Goal: Transaction & Acquisition: Purchase product/service

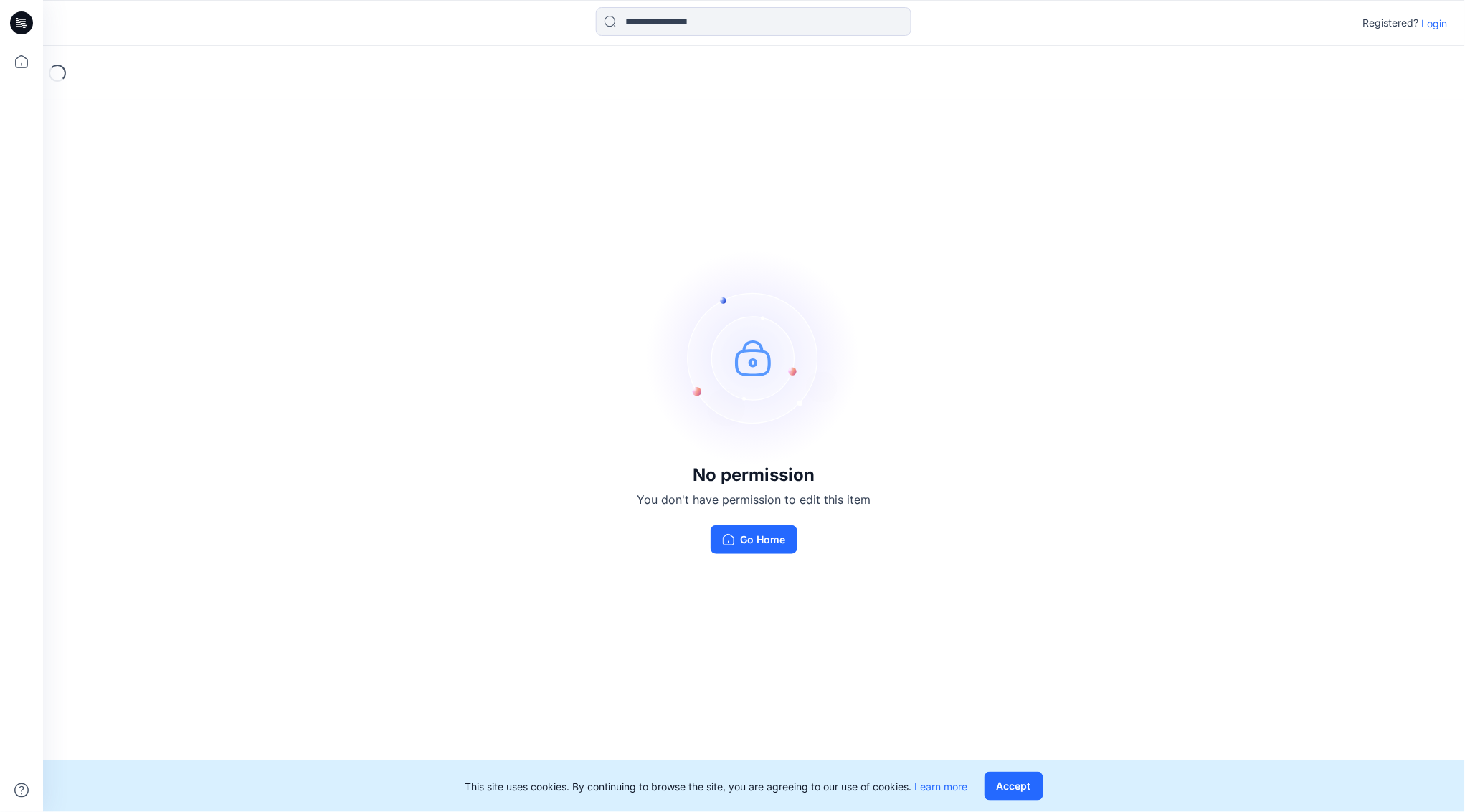
click at [1435, 25] on p "Login" at bounding box center [1435, 23] width 26 height 15
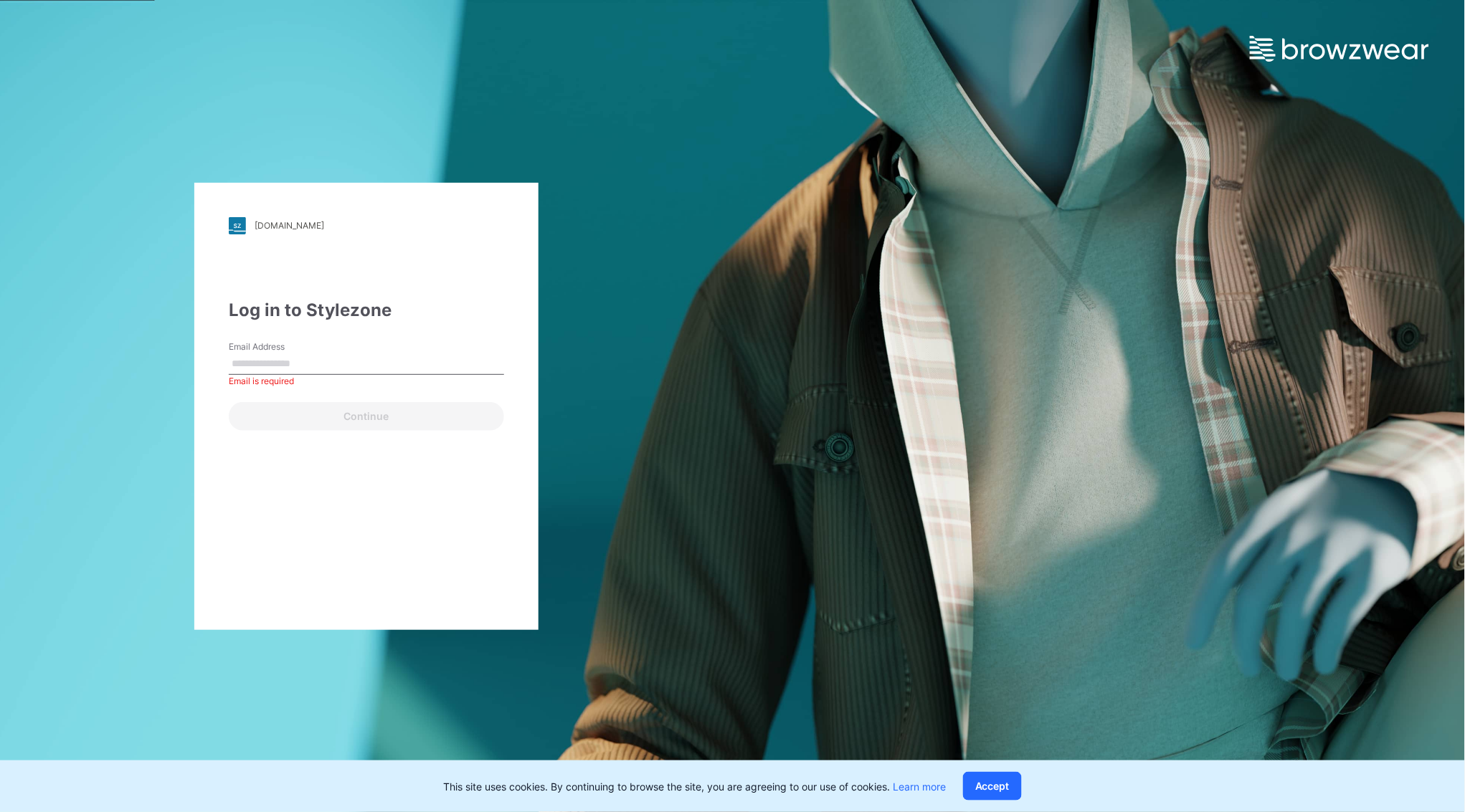
type input "**********"
click at [337, 420] on button "Continue" at bounding box center [366, 416] width 276 height 29
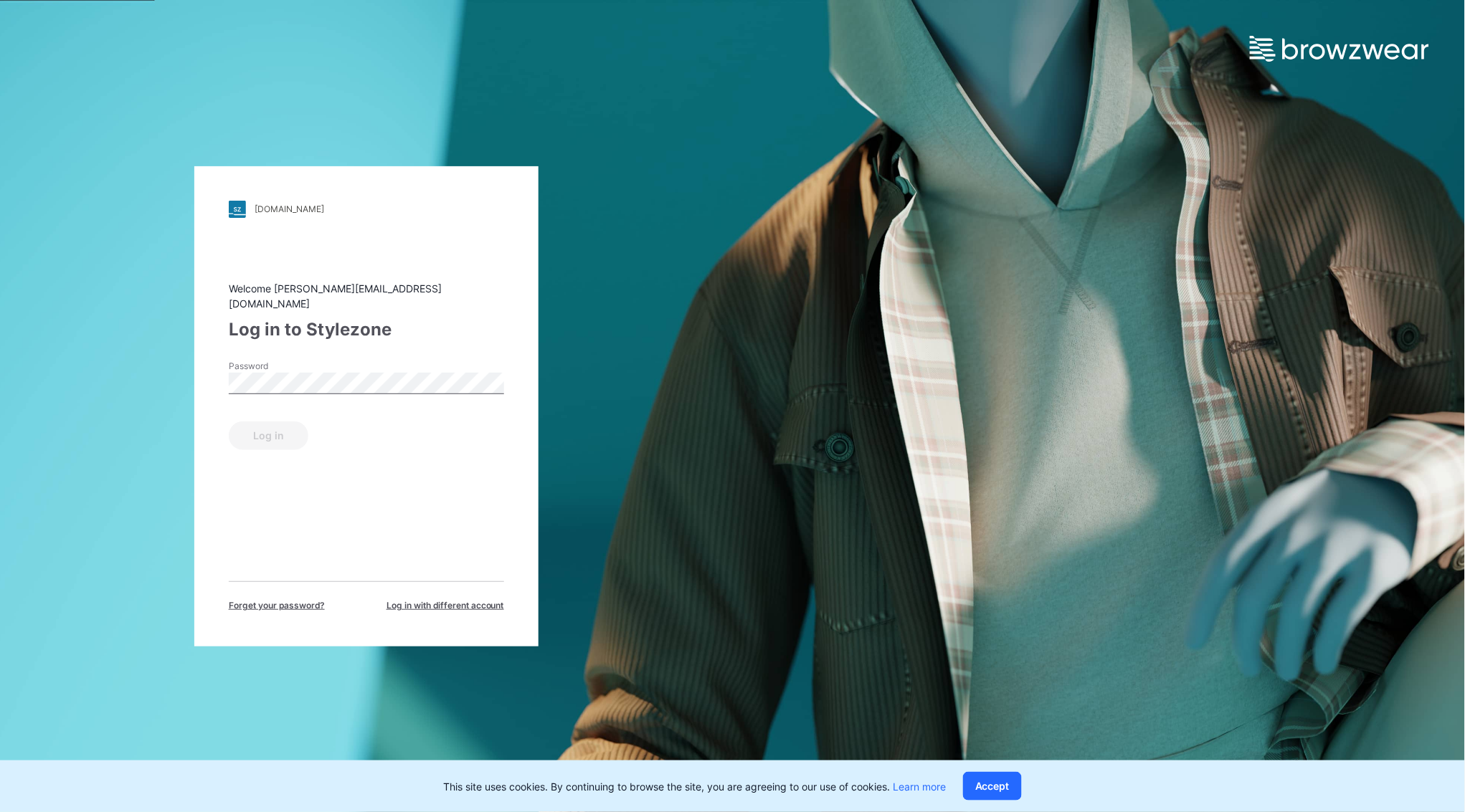
click at [360, 360] on div "Password" at bounding box center [366, 381] width 276 height 43
click at [279, 430] on button "Log in" at bounding box center [268, 435] width 79 height 29
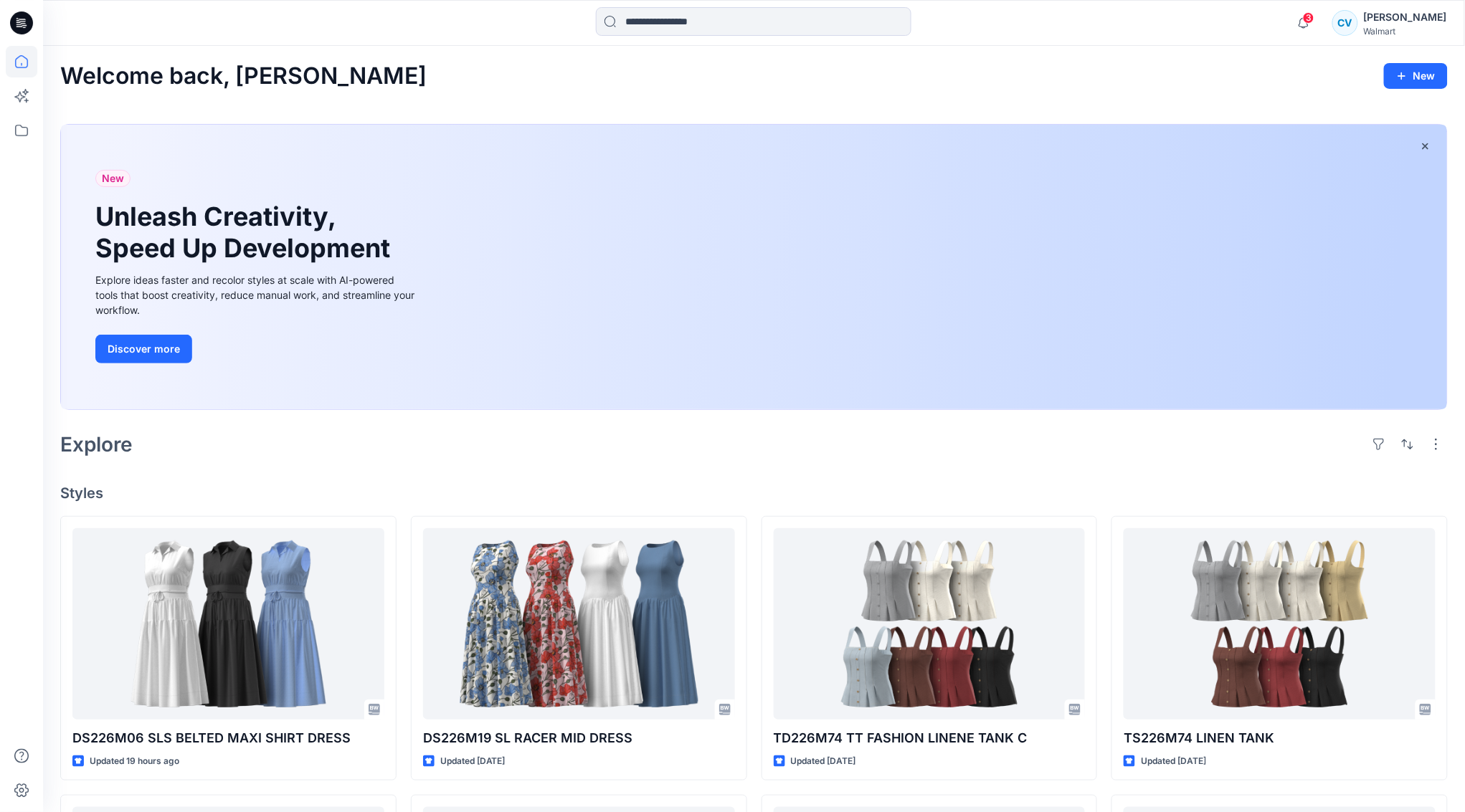
scroll to position [260, 0]
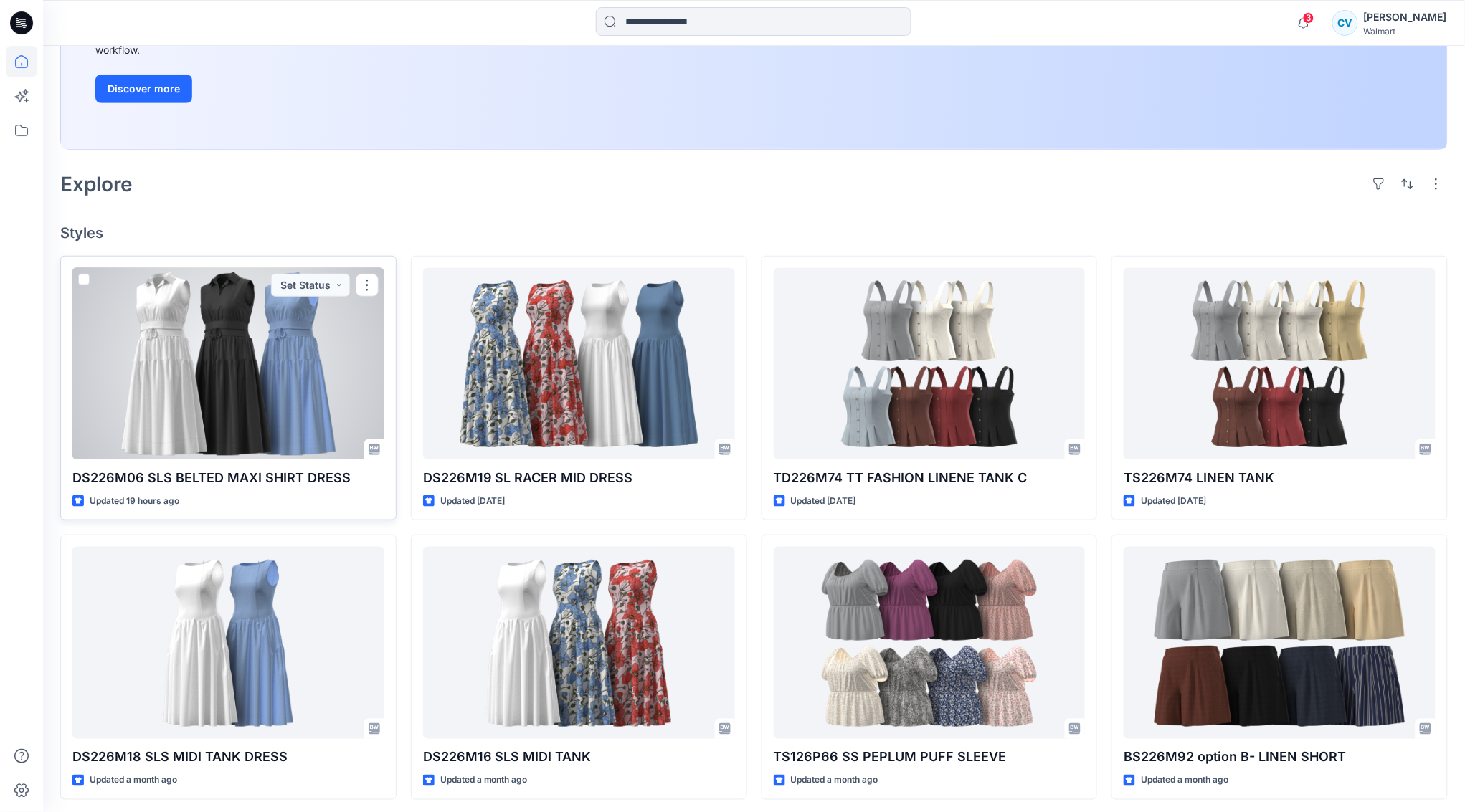
click at [161, 416] on div at bounding box center [228, 363] width 312 height 192
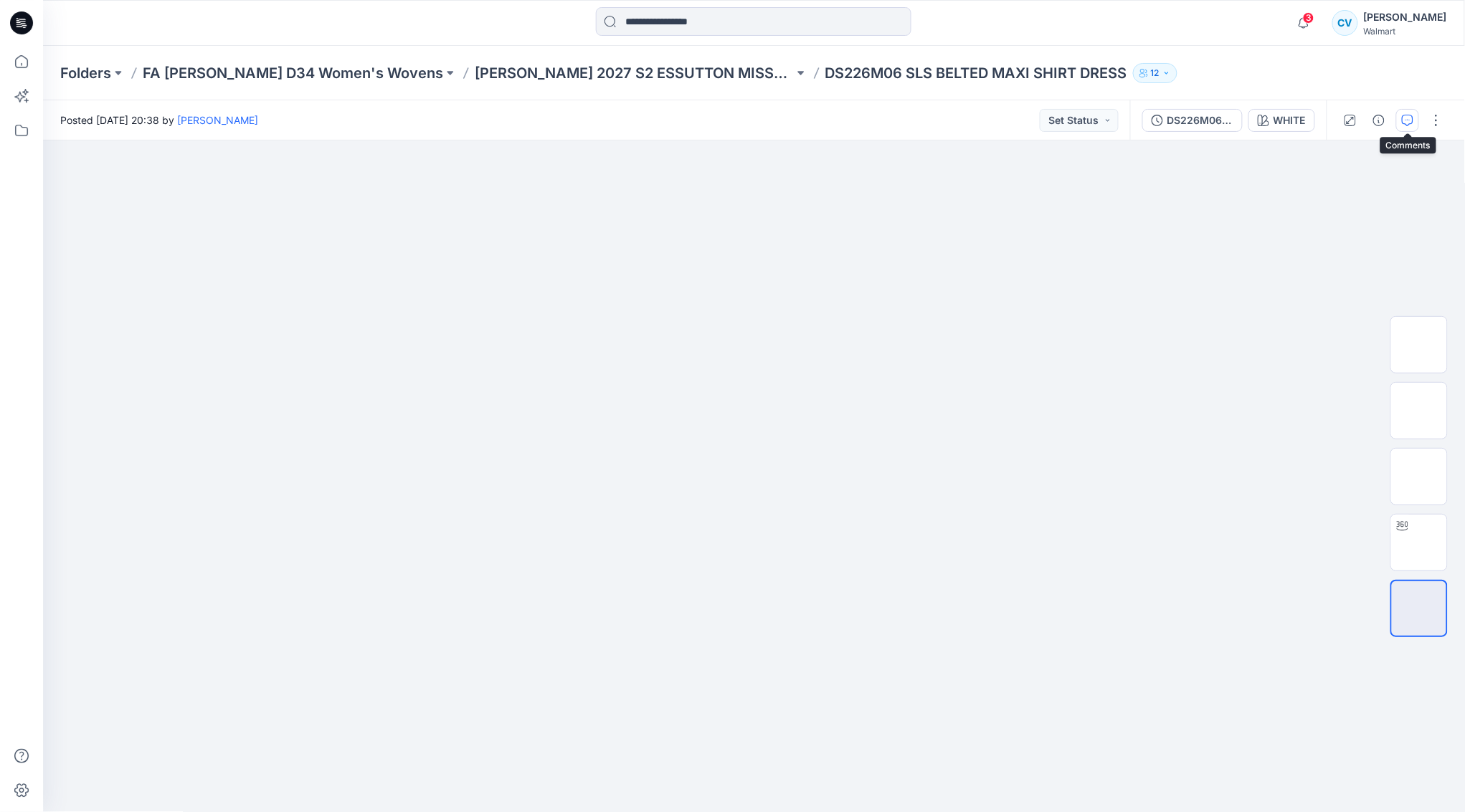
click at [1405, 116] on icon "button" at bounding box center [1407, 121] width 11 height 11
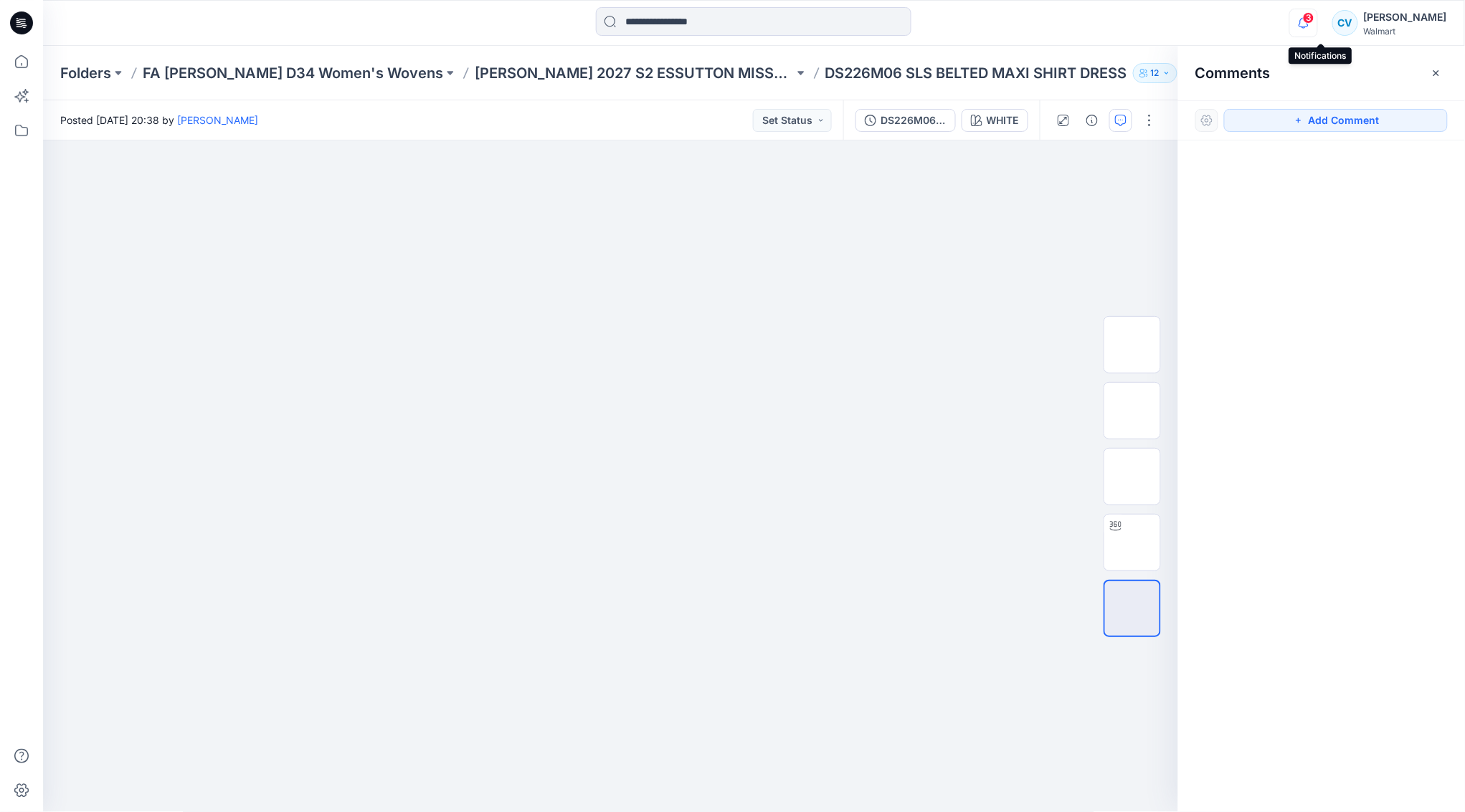
click at [1317, 14] on icon "button" at bounding box center [1303, 22] width 27 height 29
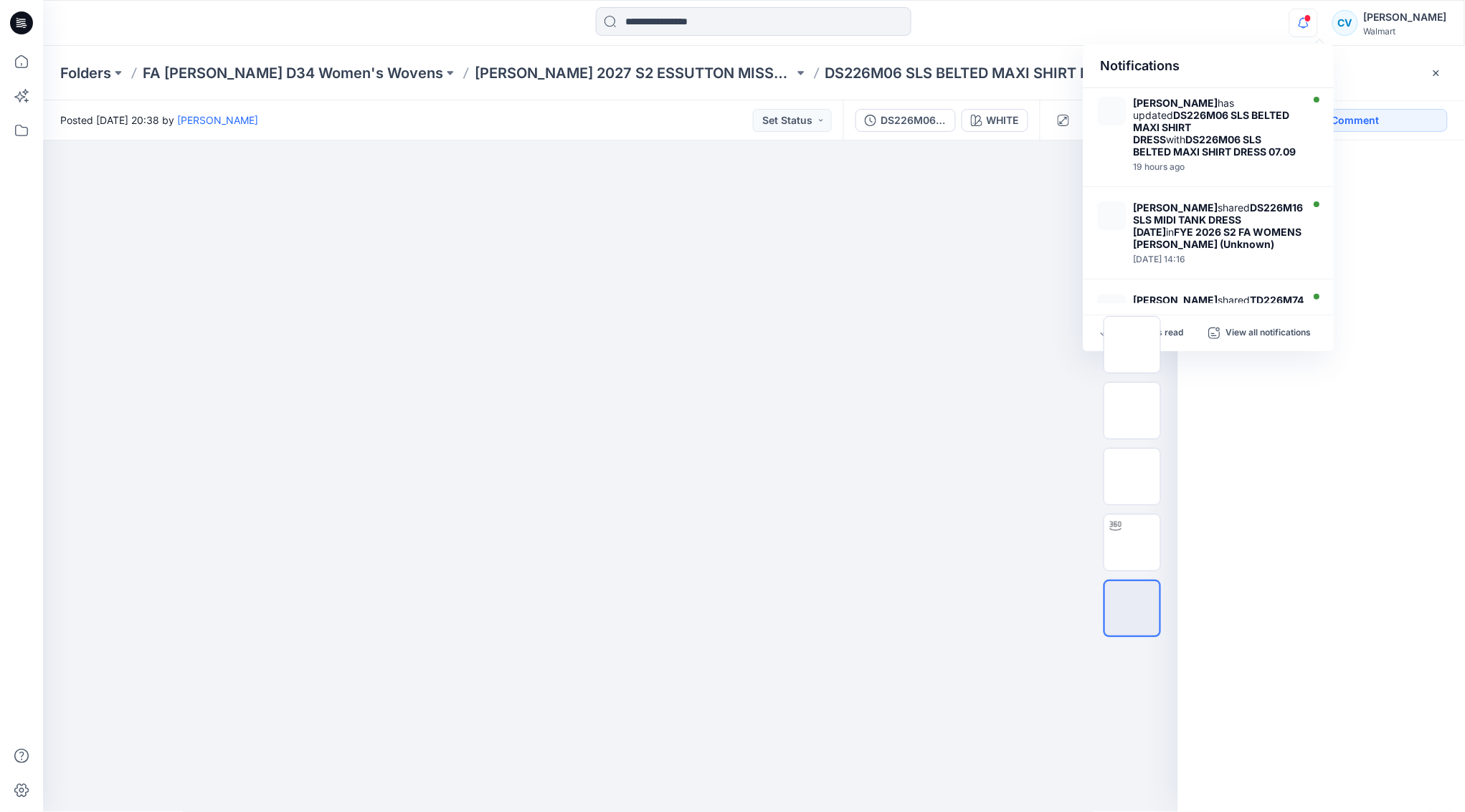
click at [1317, 23] on icon "button" at bounding box center [1303, 22] width 27 height 29
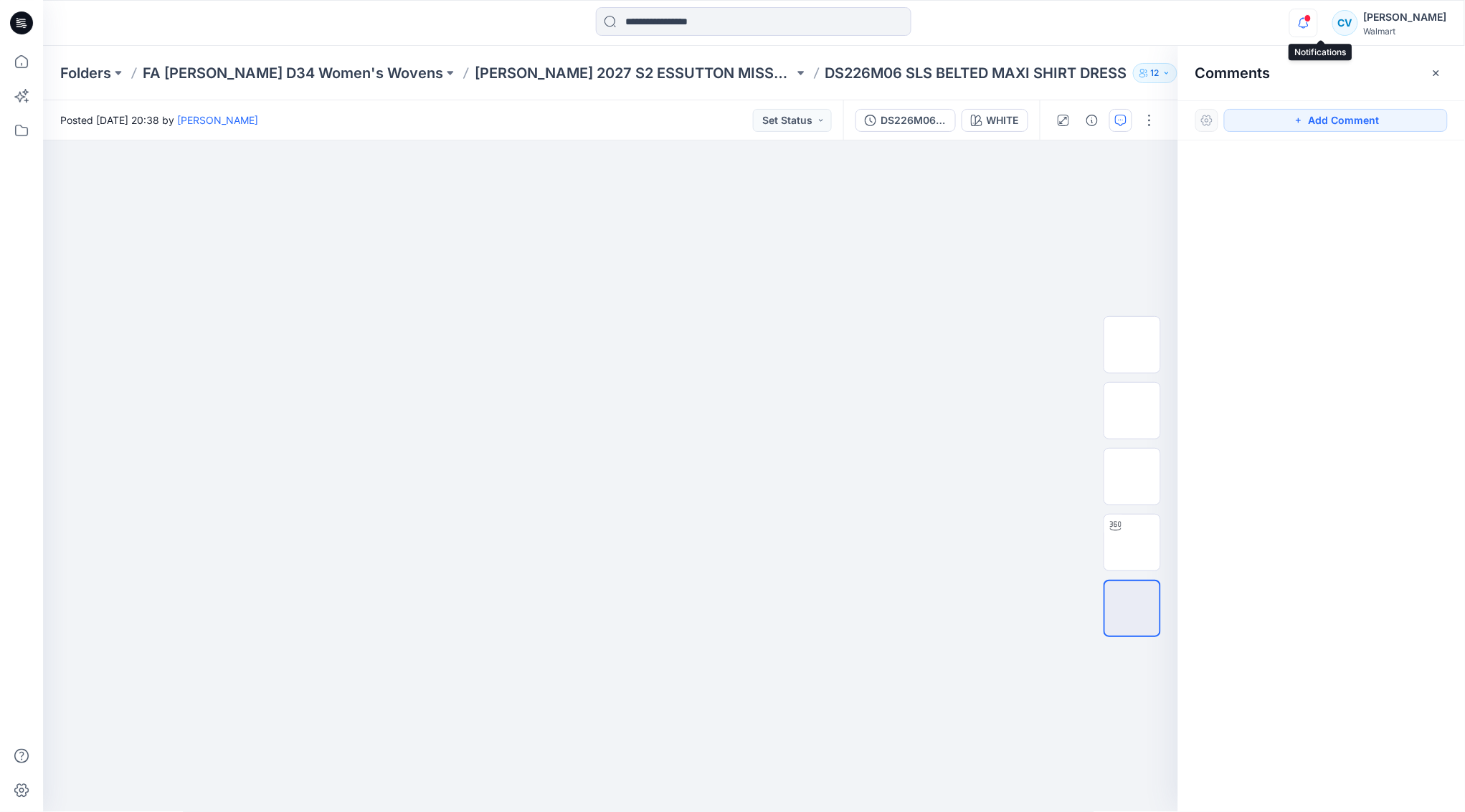
click at [1315, 20] on icon "button" at bounding box center [1303, 22] width 27 height 29
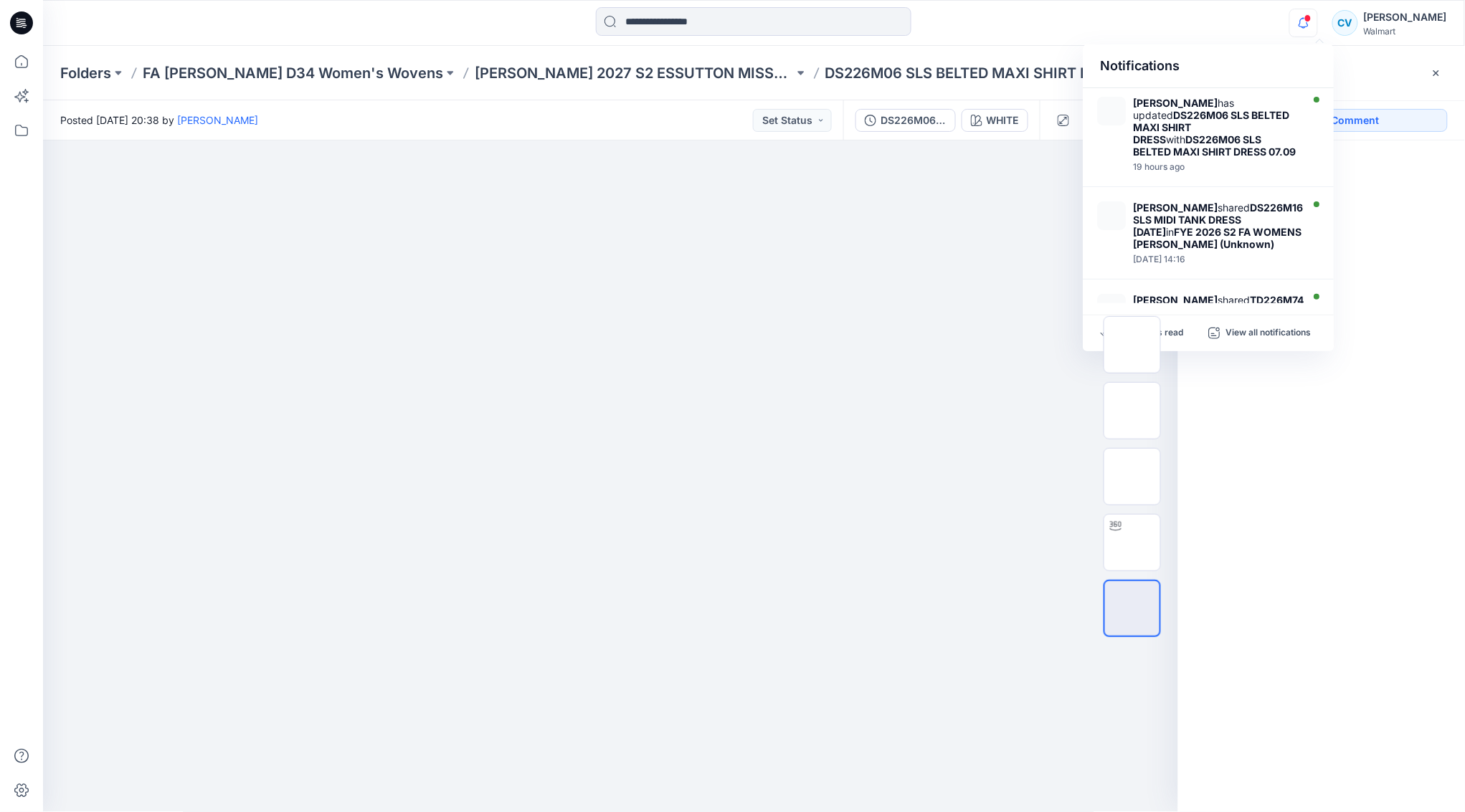
click at [1315, 20] on icon "button" at bounding box center [1303, 22] width 27 height 29
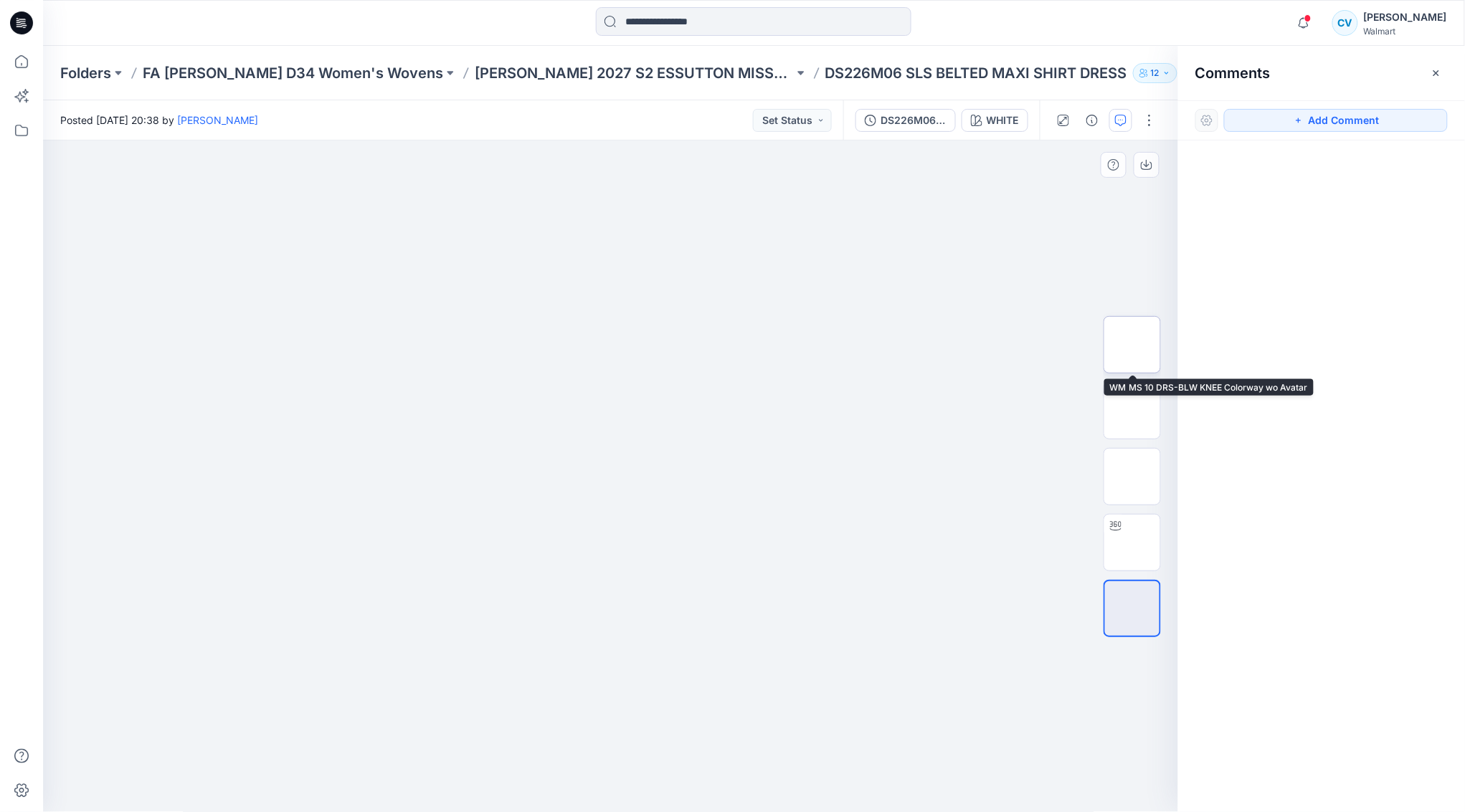
click at [1132, 345] on img at bounding box center [1132, 345] width 0 height 0
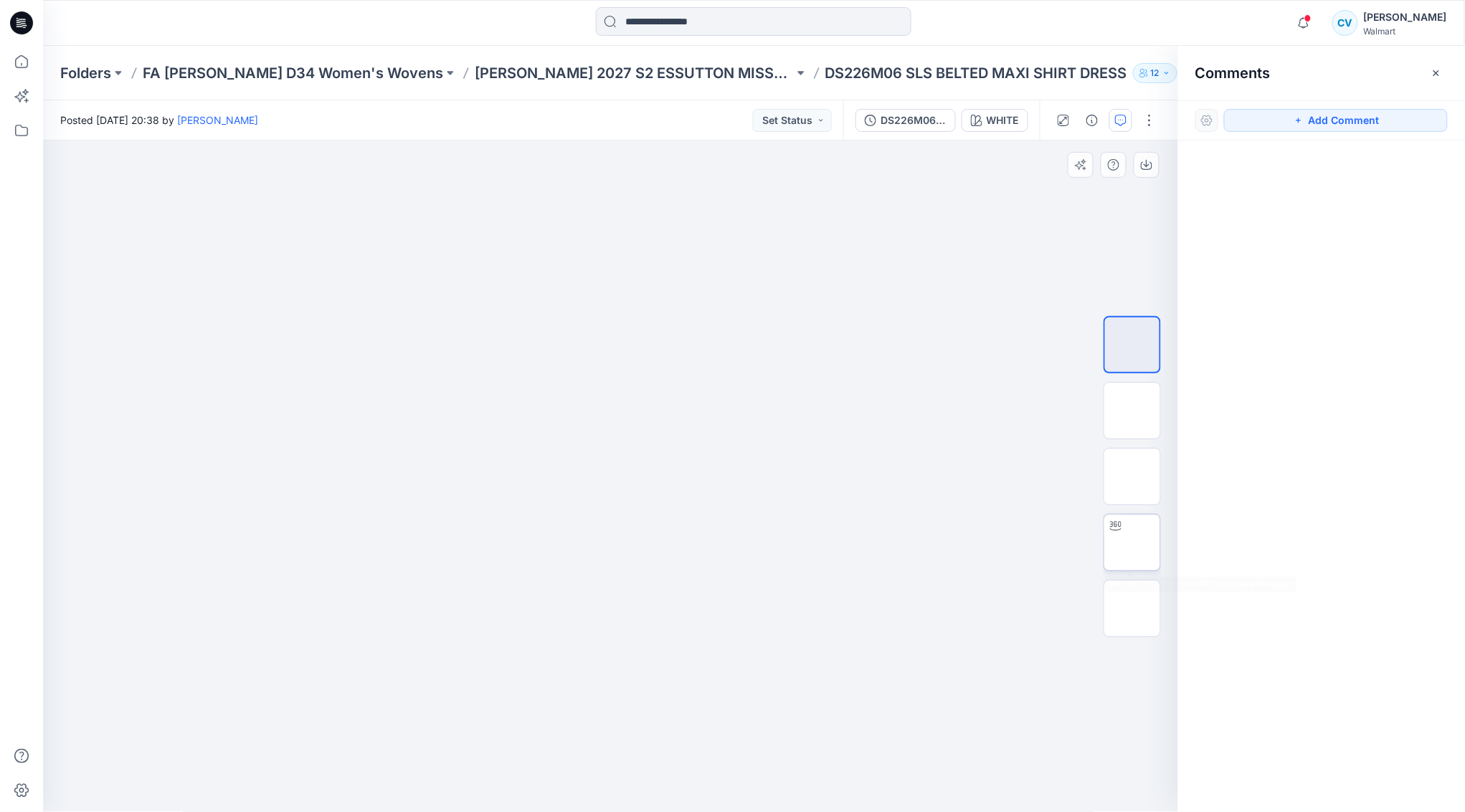
click at [1132, 543] on img at bounding box center [1132, 543] width 0 height 0
drag, startPoint x: 614, startPoint y: 349, endPoint x: 613, endPoint y: 464, distance: 115.0
drag, startPoint x: 648, startPoint y: 449, endPoint x: 641, endPoint y: 293, distance: 156.2
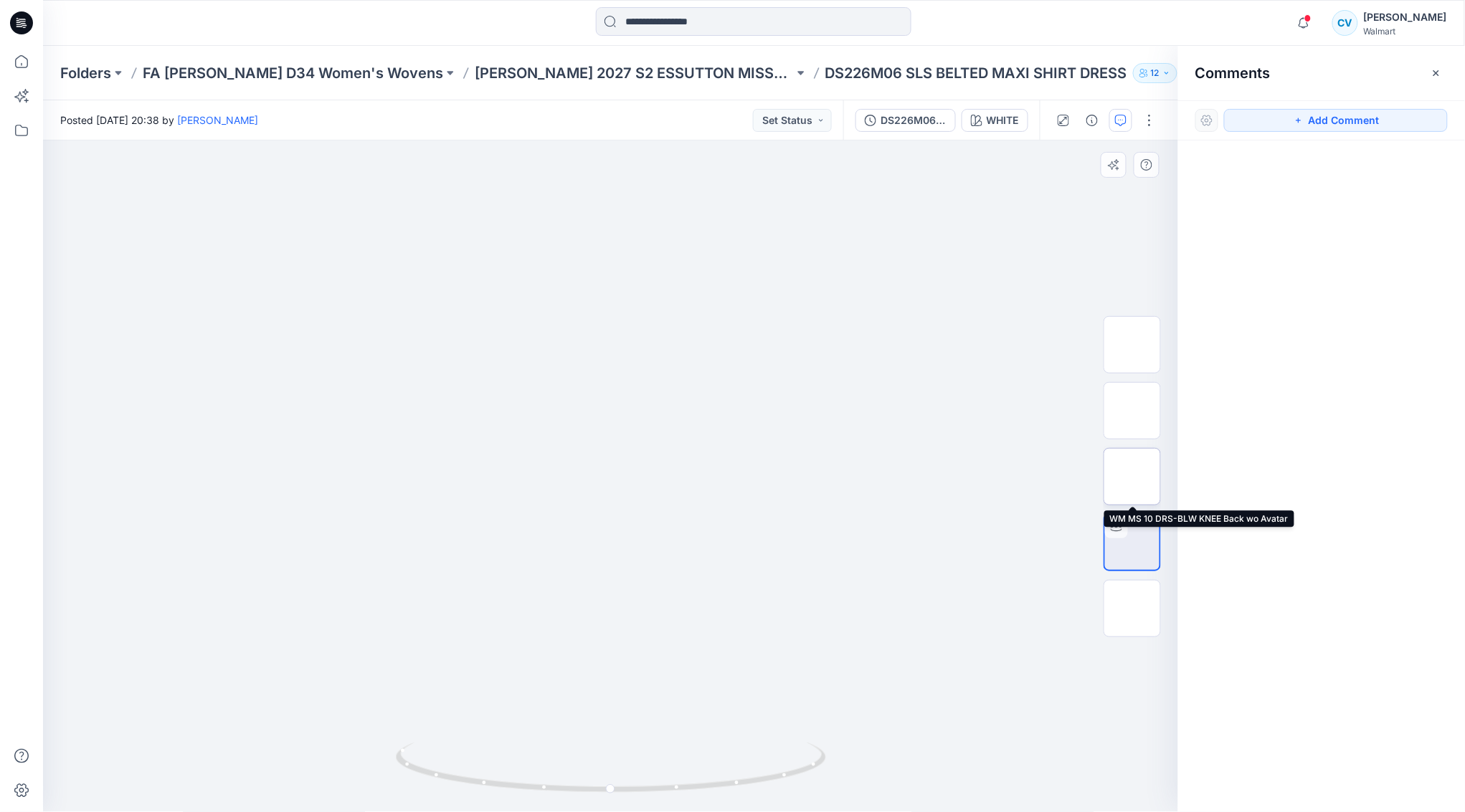
click at [1132, 477] on img at bounding box center [1132, 477] width 0 height 0
click at [1443, 77] on button "button" at bounding box center [1436, 73] width 23 height 23
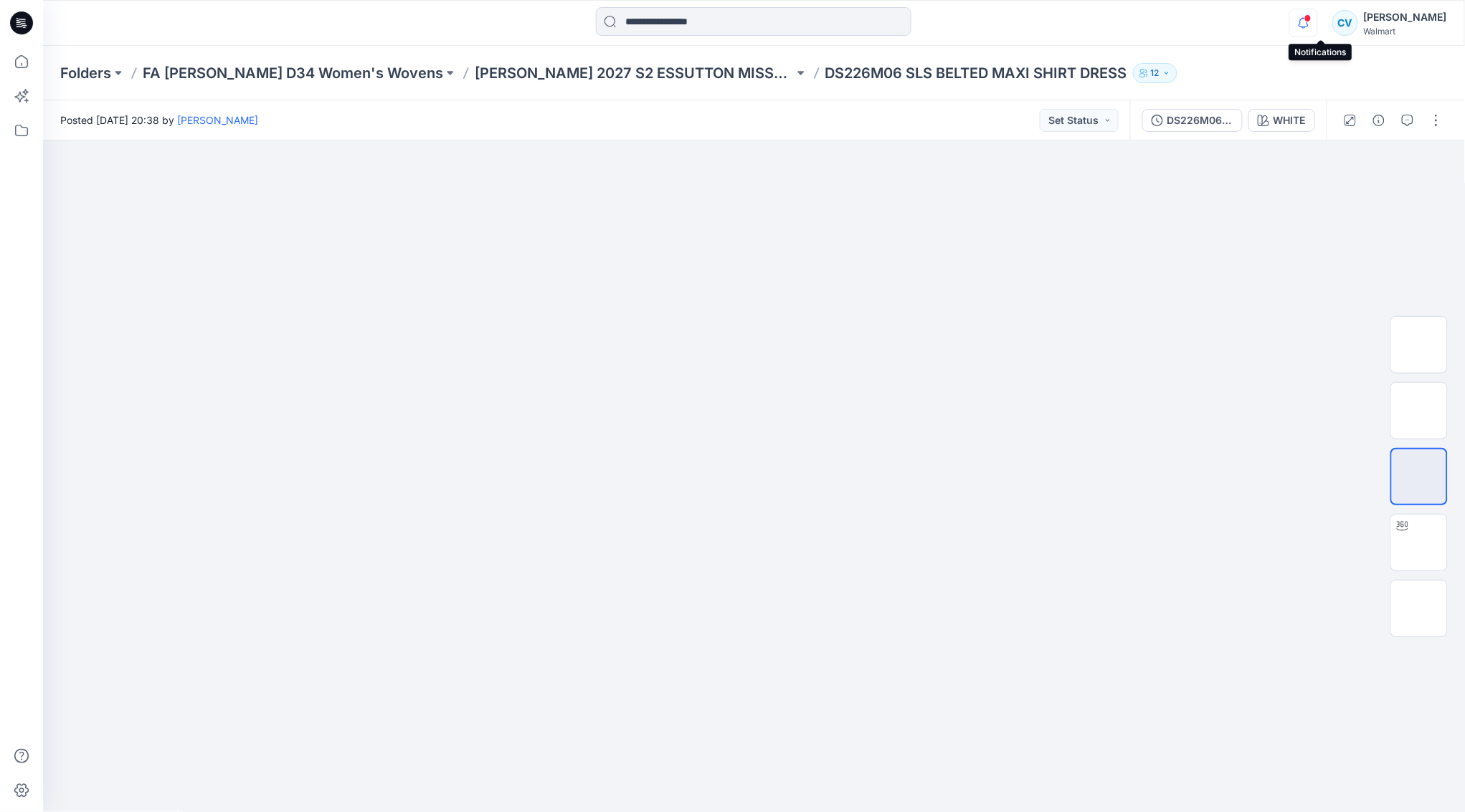
click at [1312, 33] on icon "button" at bounding box center [1303, 22] width 27 height 29
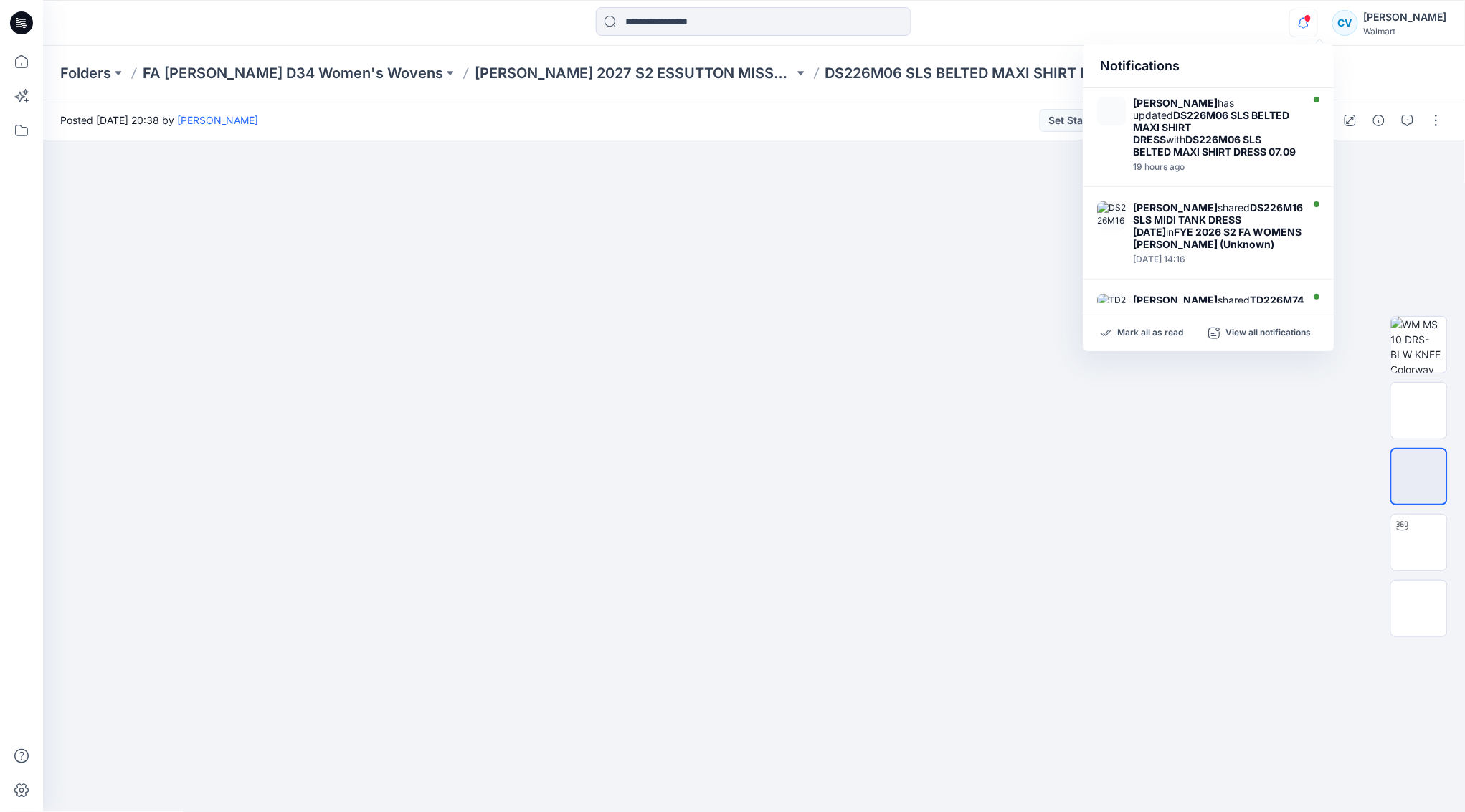
click at [1312, 33] on icon "button" at bounding box center [1303, 22] width 27 height 29
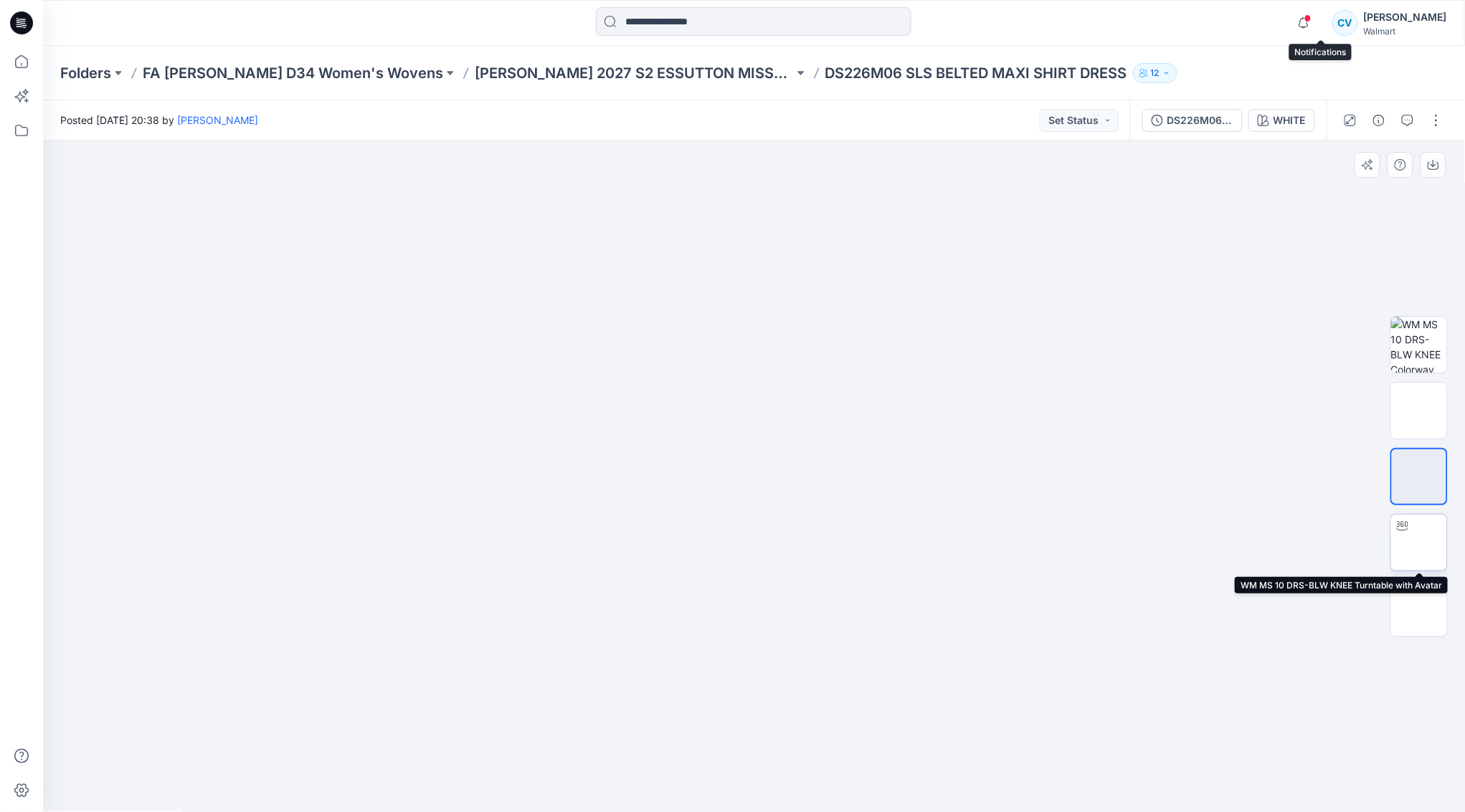
click at [1419, 543] on img at bounding box center [1419, 543] width 0 height 0
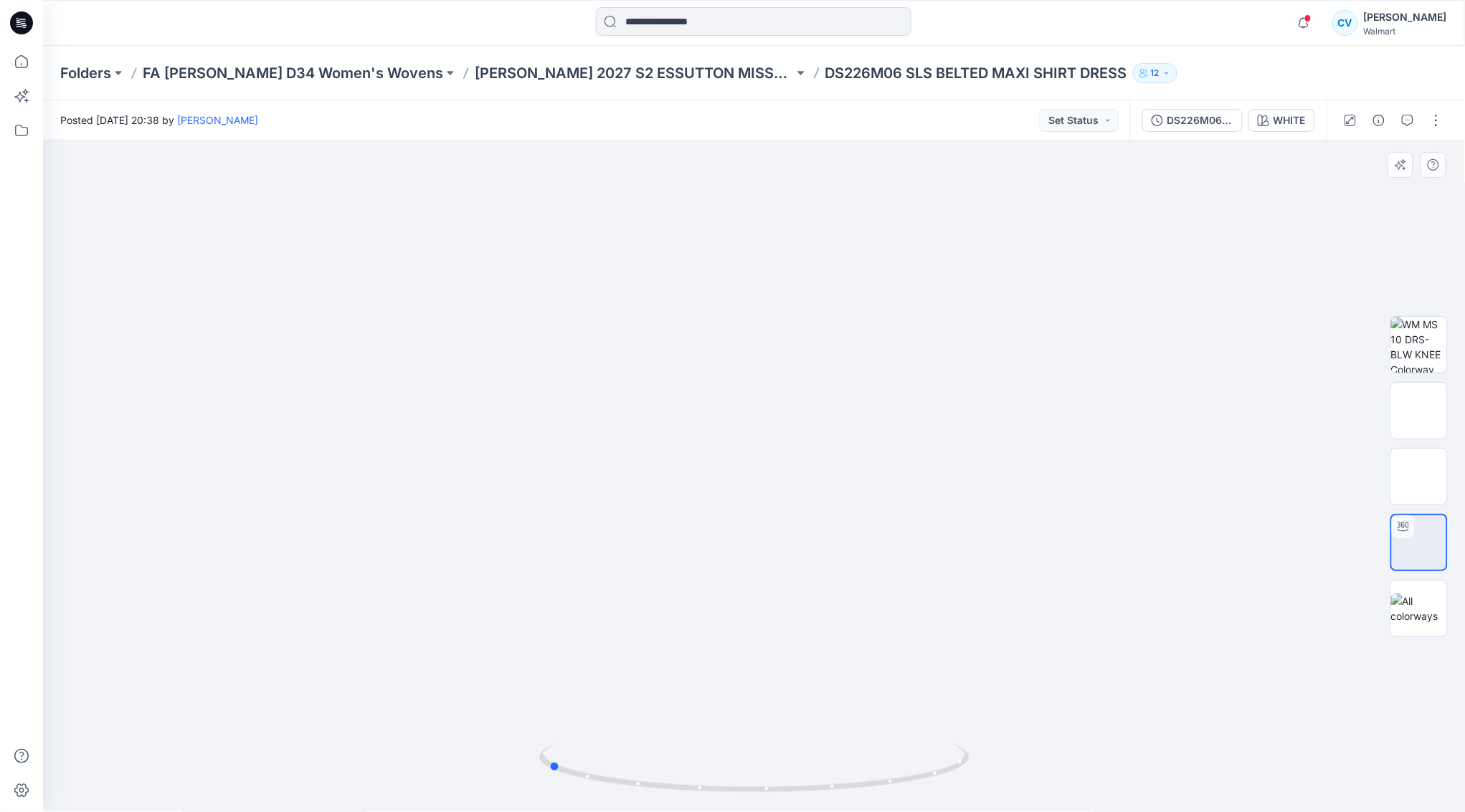
drag, startPoint x: 697, startPoint y: 499, endPoint x: 720, endPoint y: 448, distance: 55.9
click at [493, 475] on div at bounding box center [754, 476] width 1422 height 672
click at [1309, 26] on icon "button" at bounding box center [1303, 22] width 10 height 9
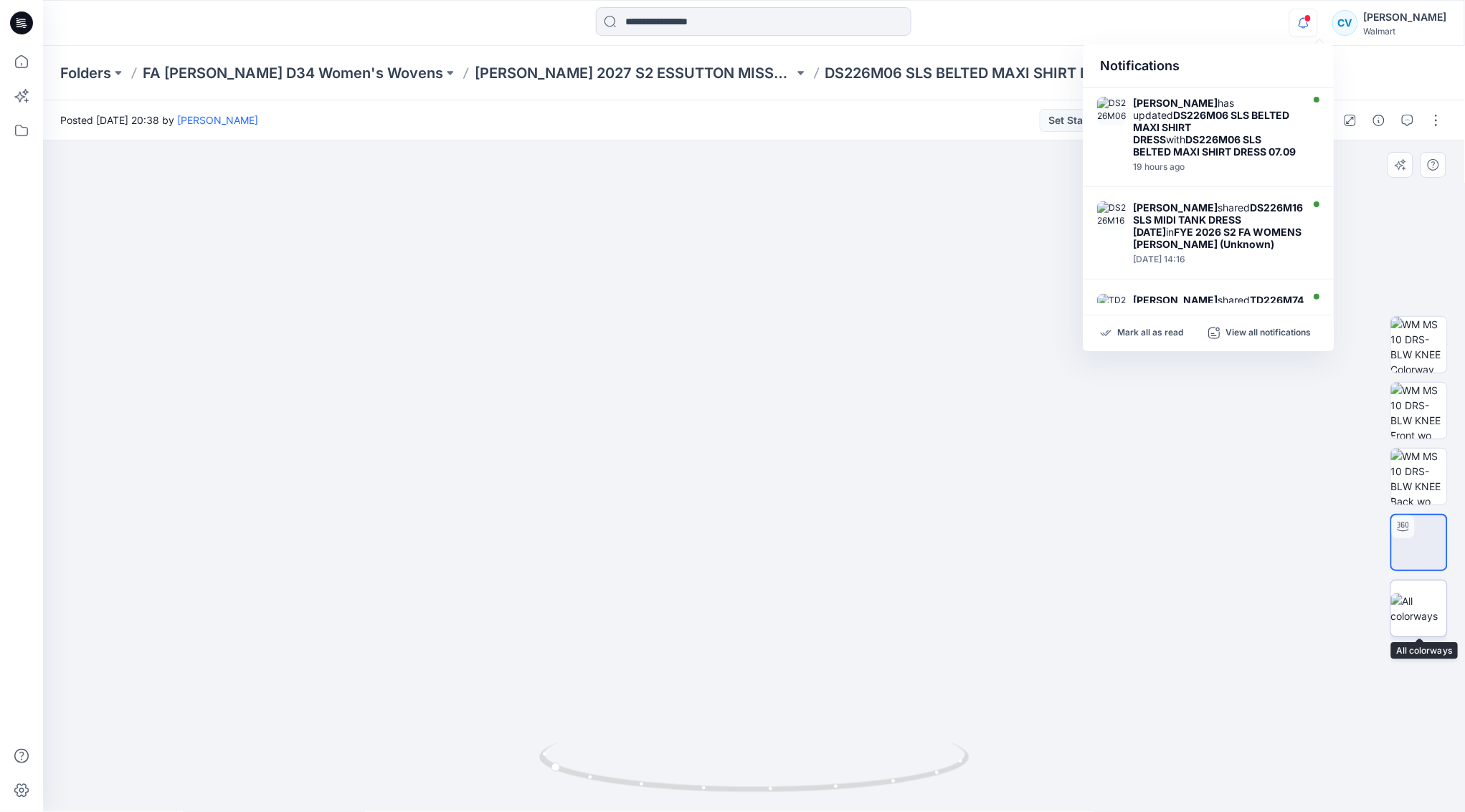
click at [1434, 605] on img at bounding box center [1419, 608] width 56 height 30
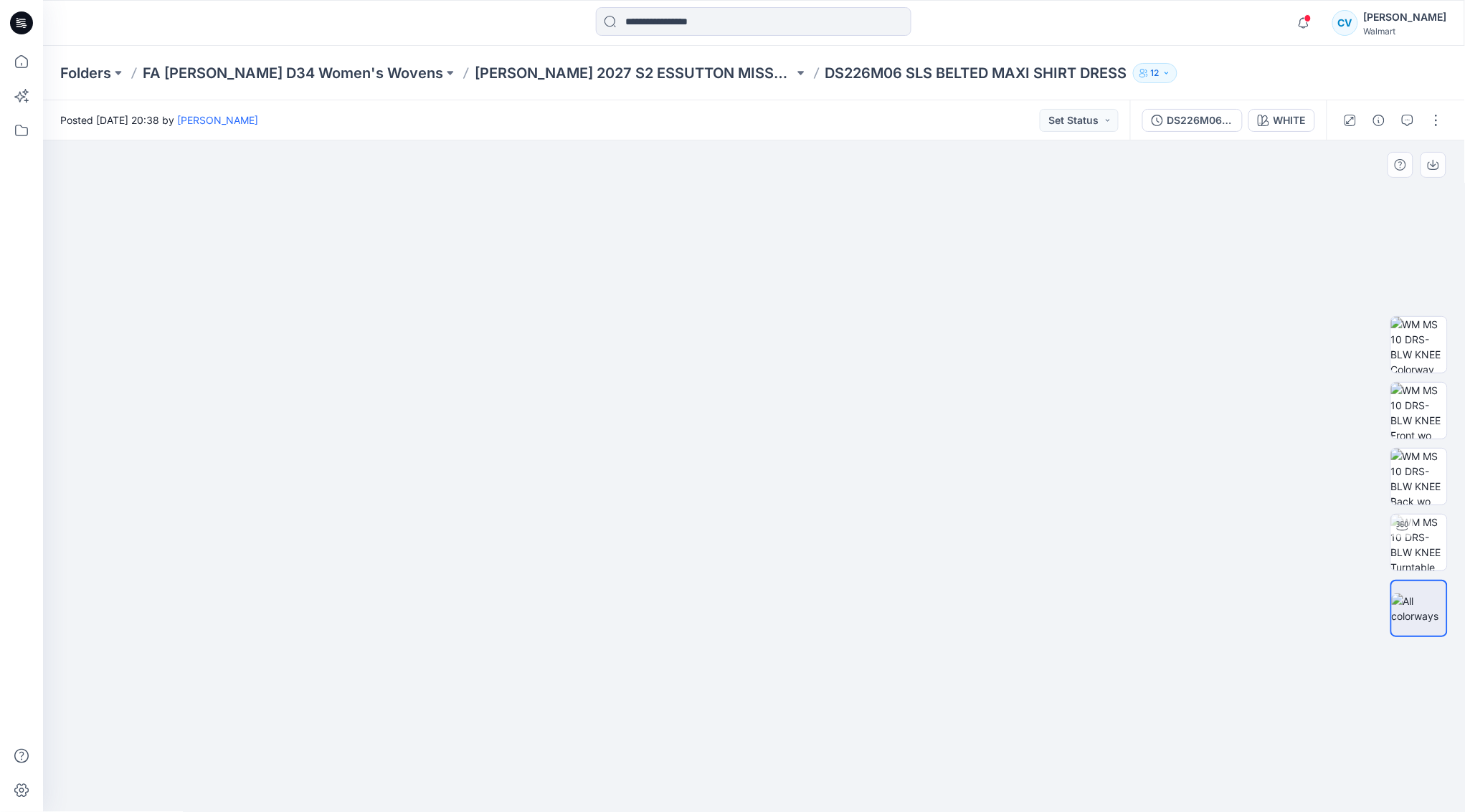
click at [884, 262] on img at bounding box center [754, 262] width 717 height 0
click at [1415, 121] on button "button" at bounding box center [1407, 121] width 23 height 23
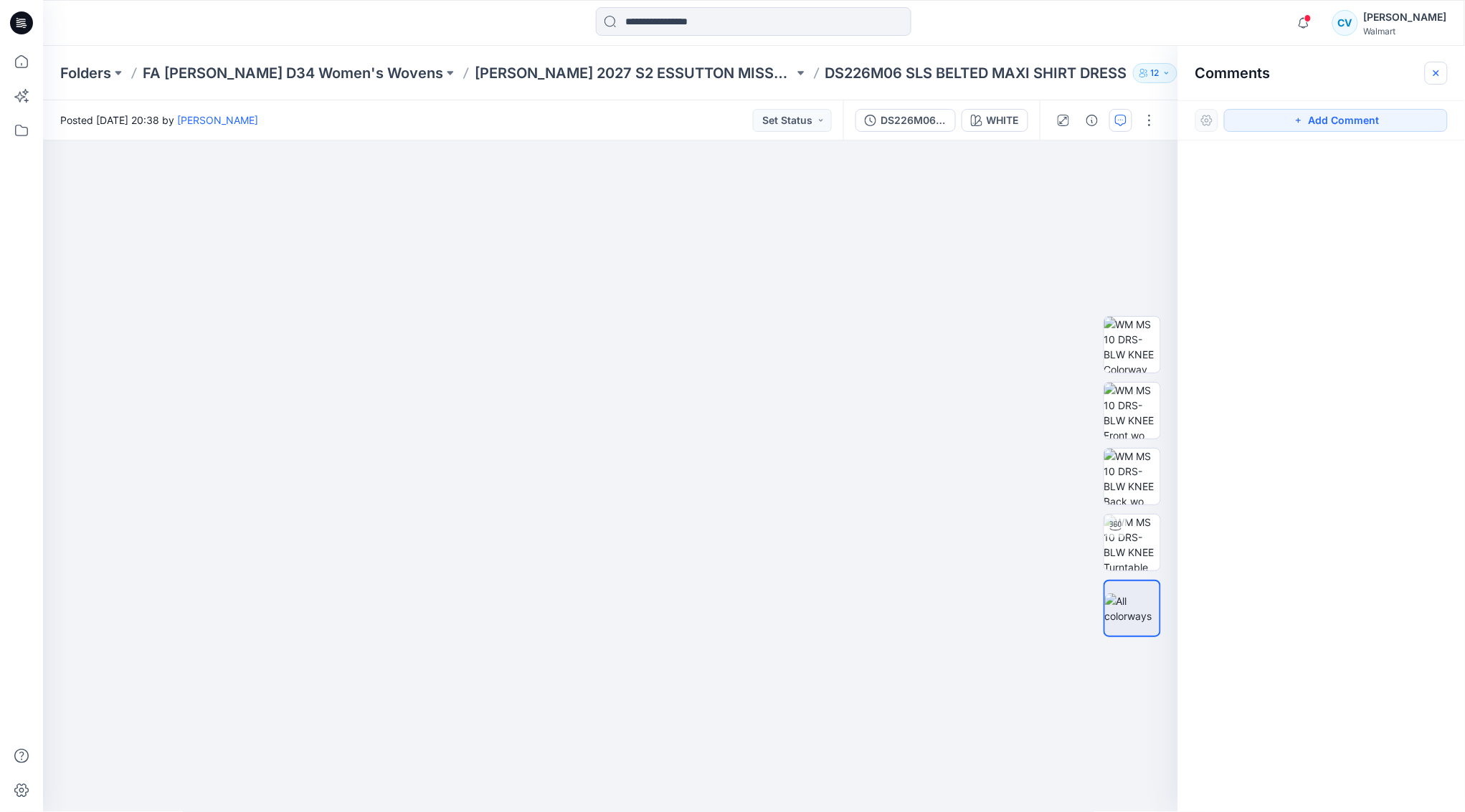
click at [1443, 71] on button "button" at bounding box center [1436, 73] width 23 height 23
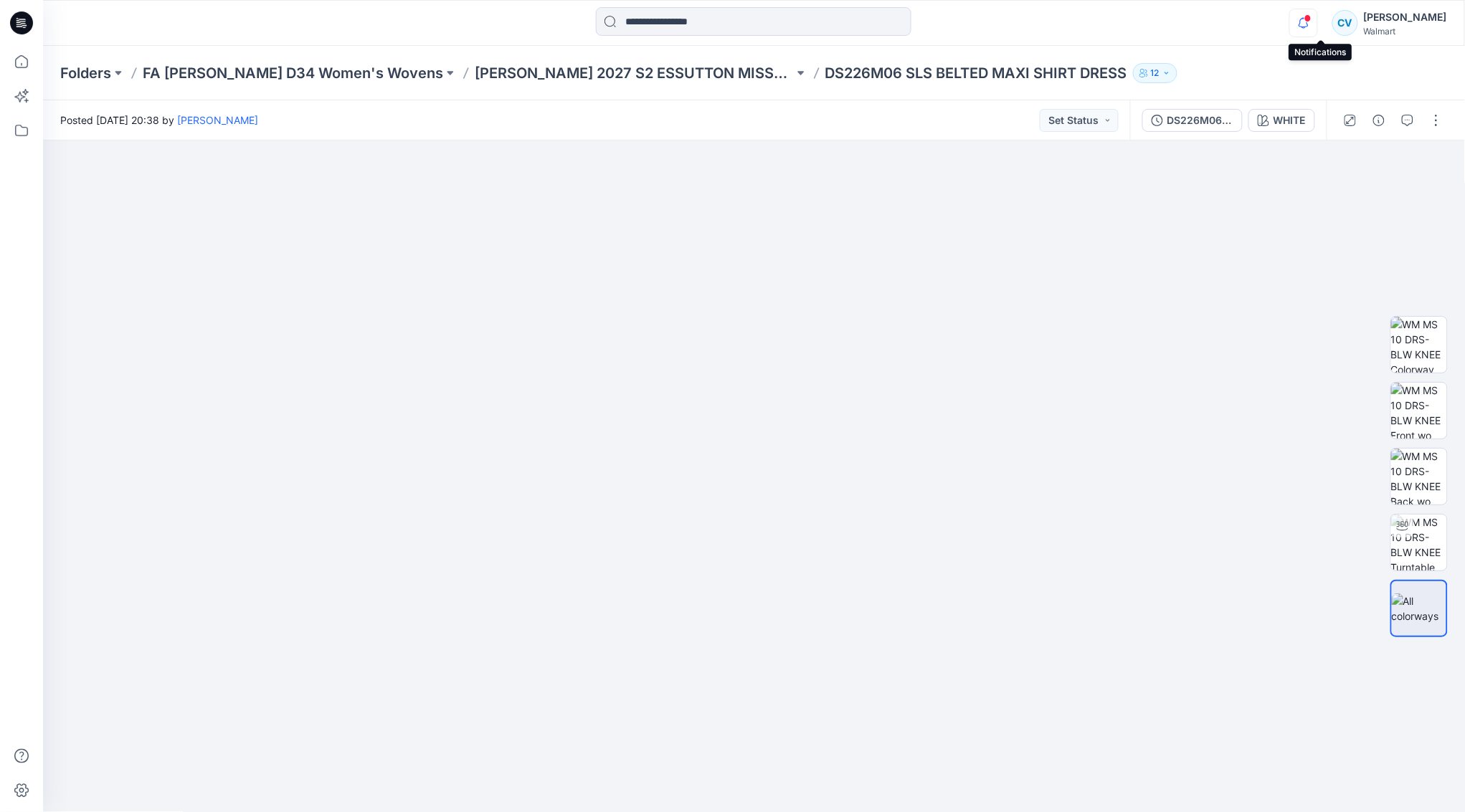
click at [1317, 30] on icon "button" at bounding box center [1303, 22] width 27 height 29
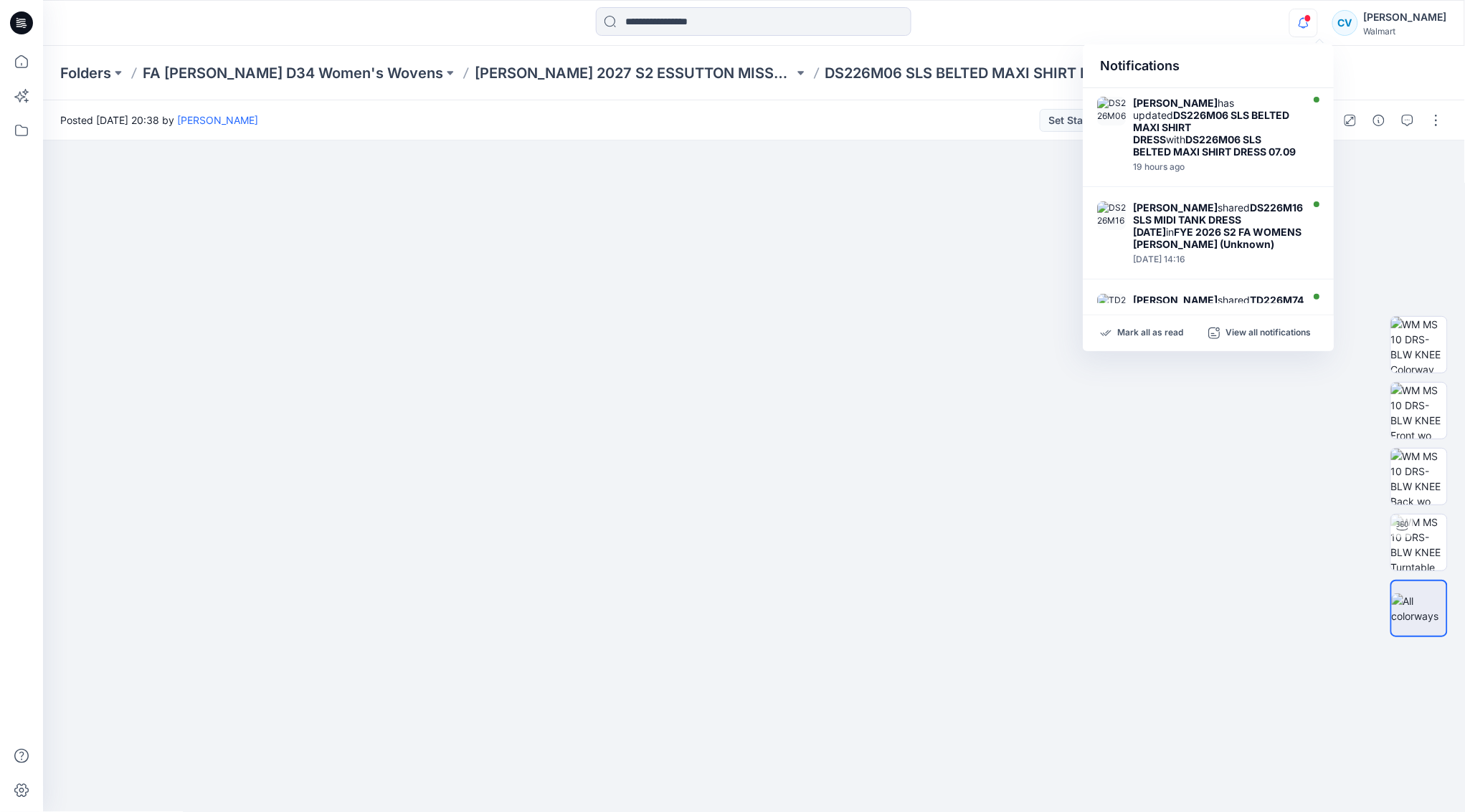
click at [1317, 22] on icon "button" at bounding box center [1303, 22] width 27 height 29
